Goal: Transaction & Acquisition: Purchase product/service

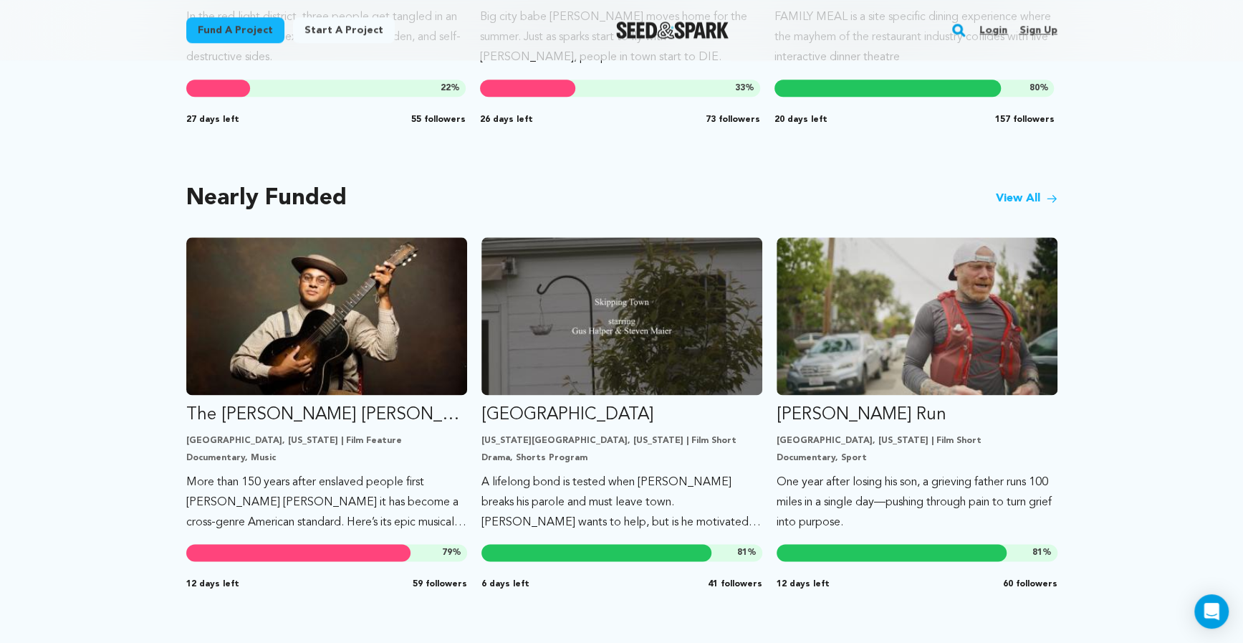
scroll to position [1141, 0]
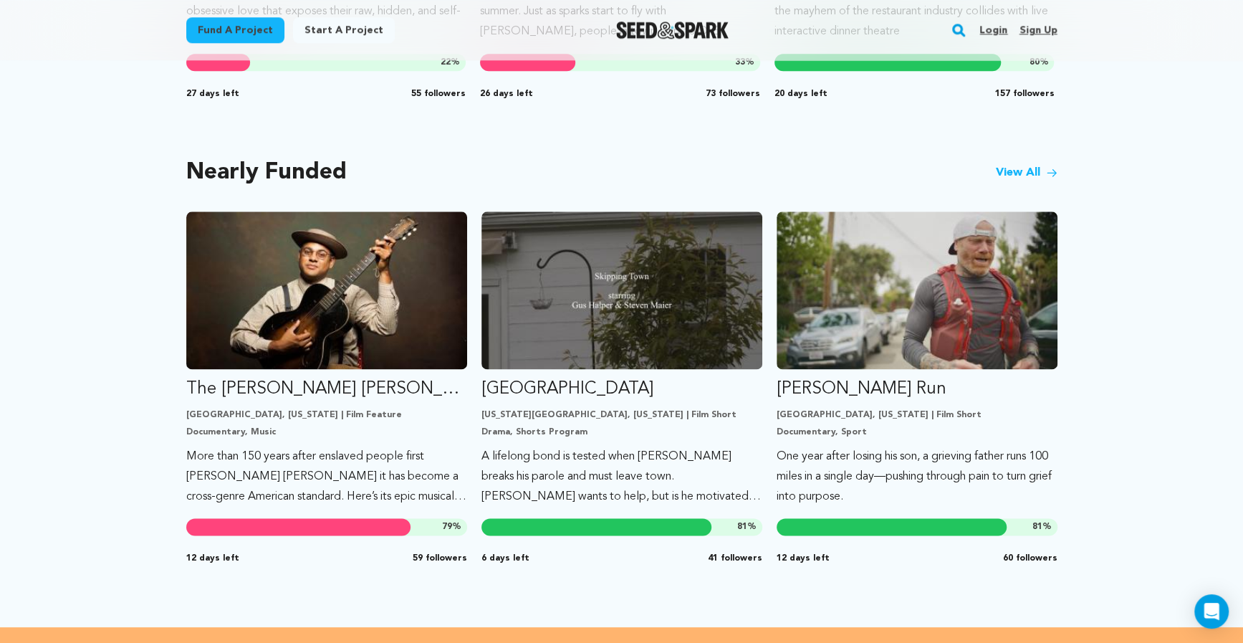
click at [1041, 164] on link "View All" at bounding box center [1027, 172] width 62 height 17
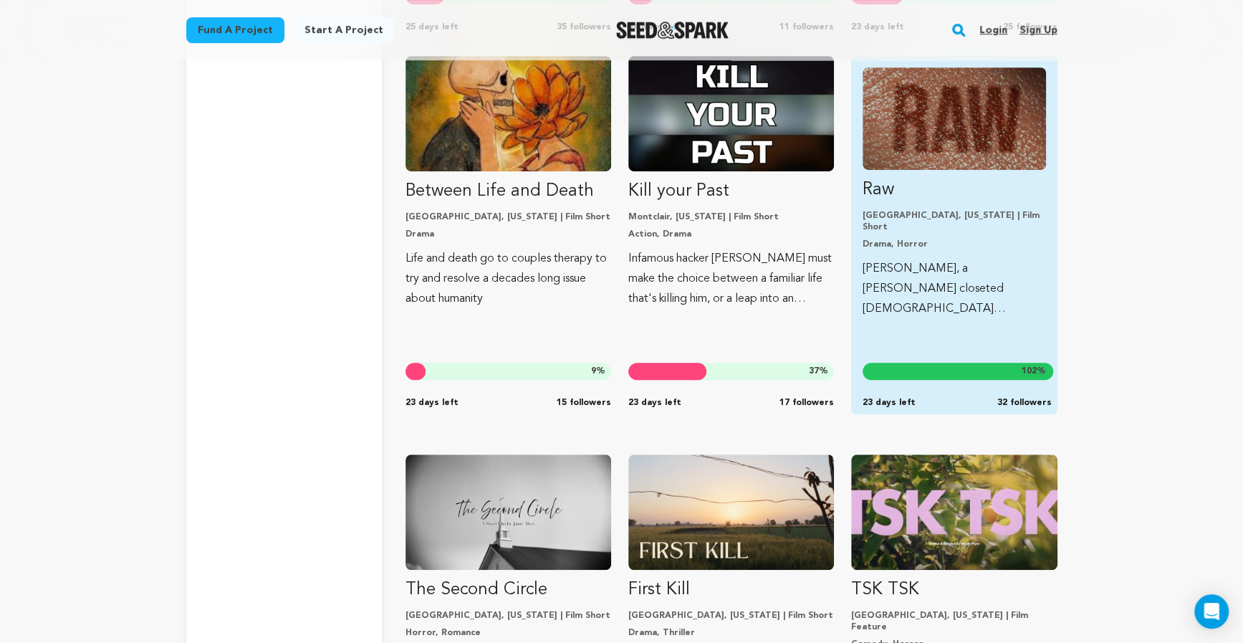
scroll to position [4362, 0]
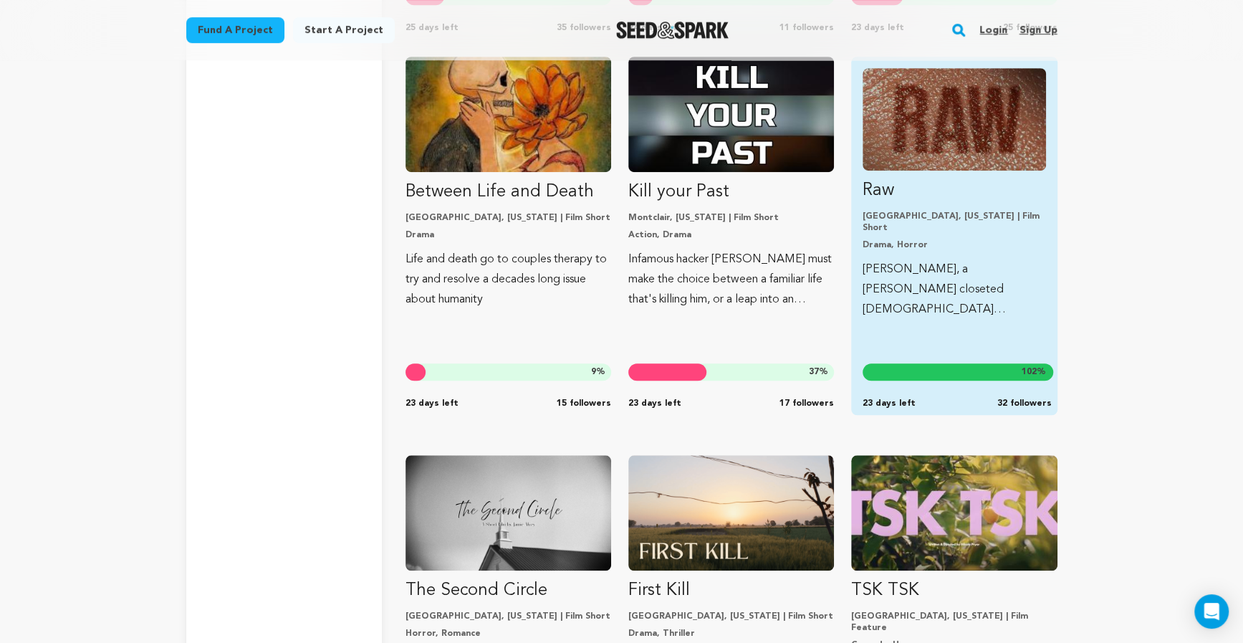
click at [939, 259] on p "[PERSON_NAME], a [PERSON_NAME] closeted [DEMOGRAPHIC_DATA] immigrant, must face…" at bounding box center [954, 289] width 183 height 60
